Goal: Use online tool/utility: Utilize a website feature to perform a specific function

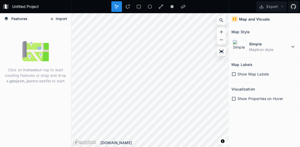
click at [65, 19] on button "Import" at bounding box center [58, 19] width 23 height 8
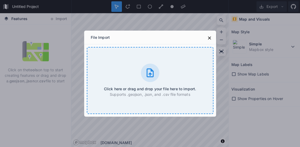
click at [127, 61] on div "Click here or drag and drop your file here to import. Supports .geojson, .json,…" at bounding box center [150, 80] width 127 height 67
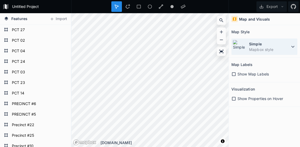
click at [256, 49] on dd "Mapbox style" at bounding box center [269, 50] width 41 height 6
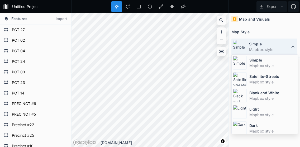
click at [256, 45] on dt "Simple" at bounding box center [269, 44] width 41 height 6
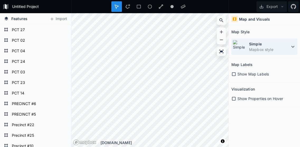
click at [256, 45] on dt "Simple" at bounding box center [269, 44] width 41 height 6
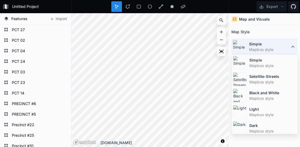
click at [256, 45] on dt "Simple" at bounding box center [269, 44] width 41 height 6
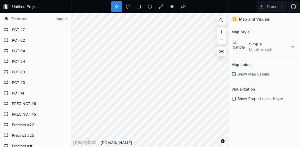
click at [250, 98] on span "Show Properties on Hover" at bounding box center [260, 99] width 46 height 6
click at [270, 98] on span "Show Properties on Hover" at bounding box center [260, 99] width 46 height 6
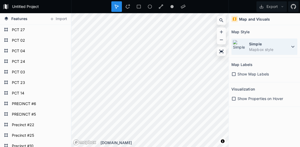
click at [253, 42] on dt "Simple" at bounding box center [269, 44] width 41 height 6
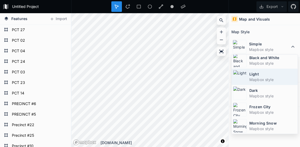
scroll to position [35, 0]
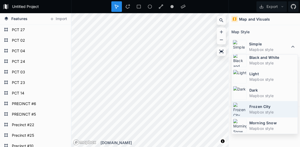
click at [253, 106] on dt "Frozen City" at bounding box center [272, 107] width 47 height 6
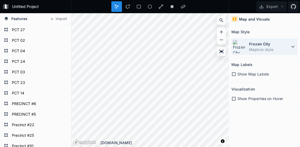
click at [255, 47] on dd "Mapbox style" at bounding box center [269, 50] width 41 height 6
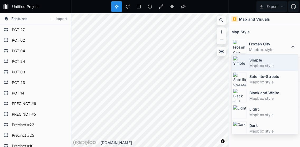
click at [258, 71] on div "Simple Mapbox style" at bounding box center [264, 79] width 66 height 16
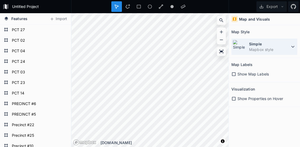
click at [256, 44] on dt "Simple" at bounding box center [269, 44] width 41 height 6
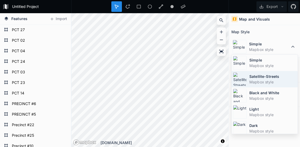
click at [260, 87] on div "Satellite-Streets Mapbox style" at bounding box center [264, 95] width 66 height 16
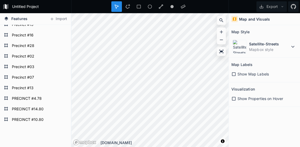
scroll to position [211, 0]
